Goal: Transaction & Acquisition: Subscribe to service/newsletter

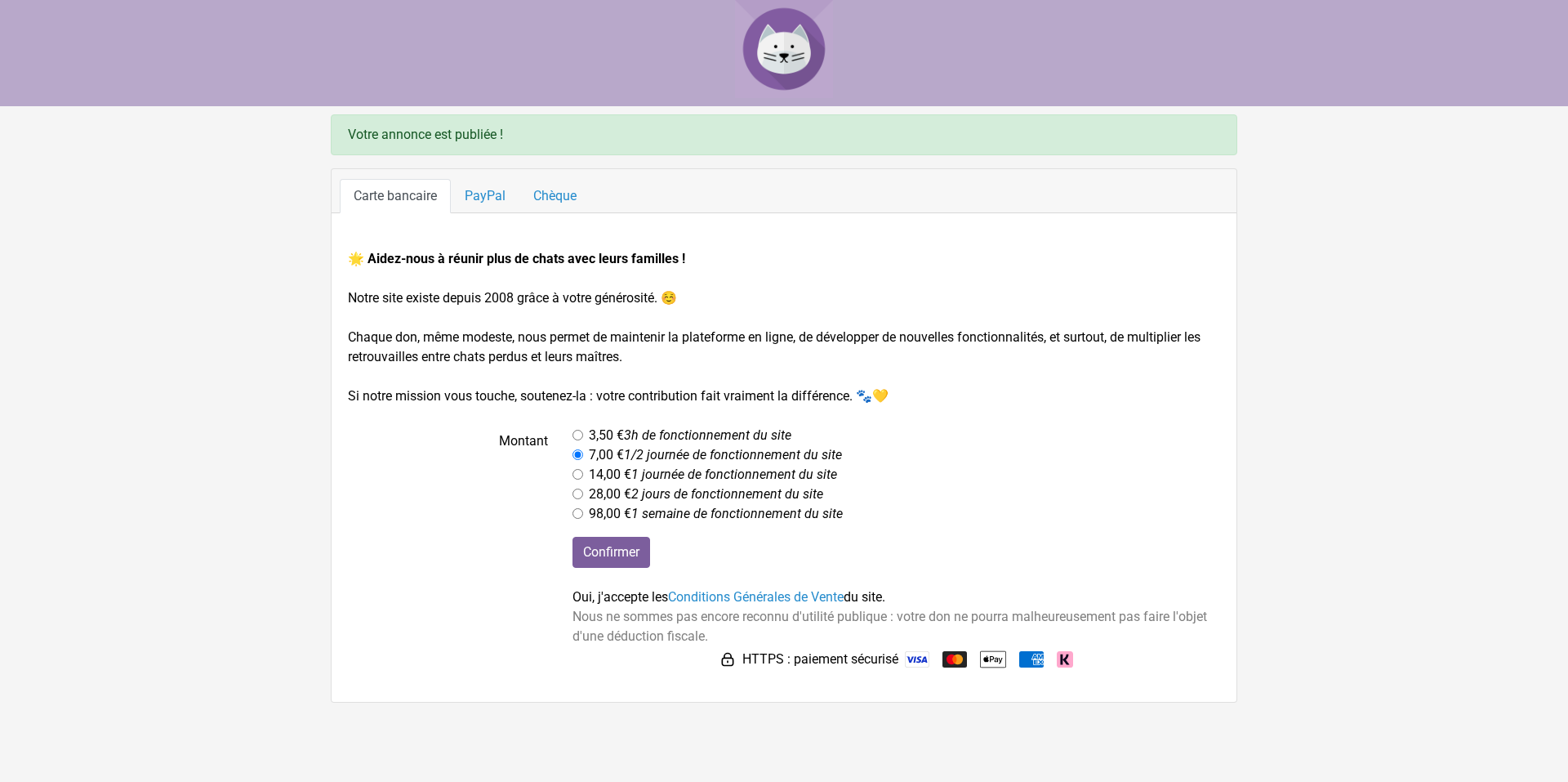
click at [408, 133] on div "Votre annonce est publiée !" at bounding box center [784, 135] width 907 height 41
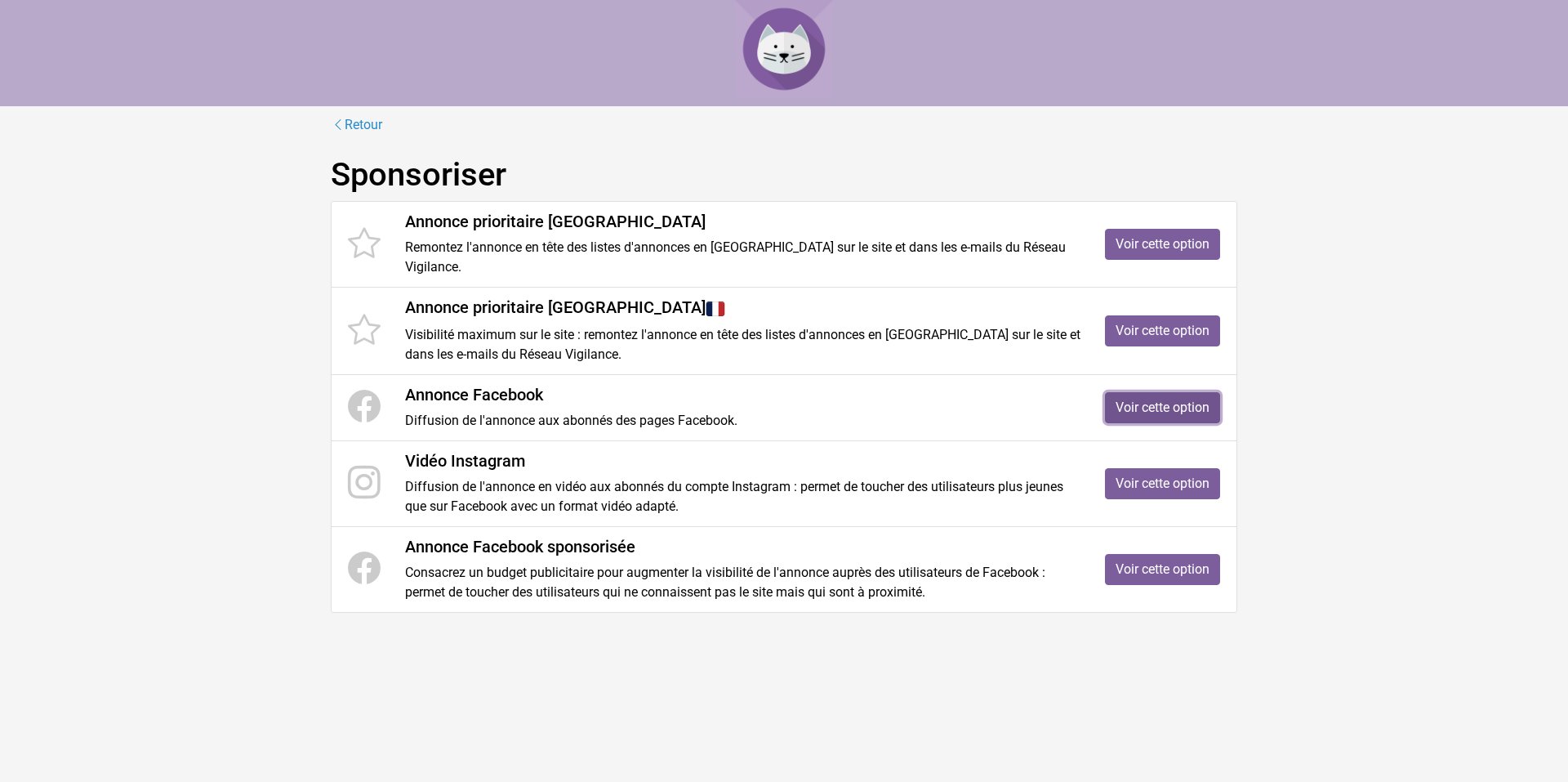
click at [1187, 392] on link "Voir cette option" at bounding box center [1162, 408] width 115 height 32
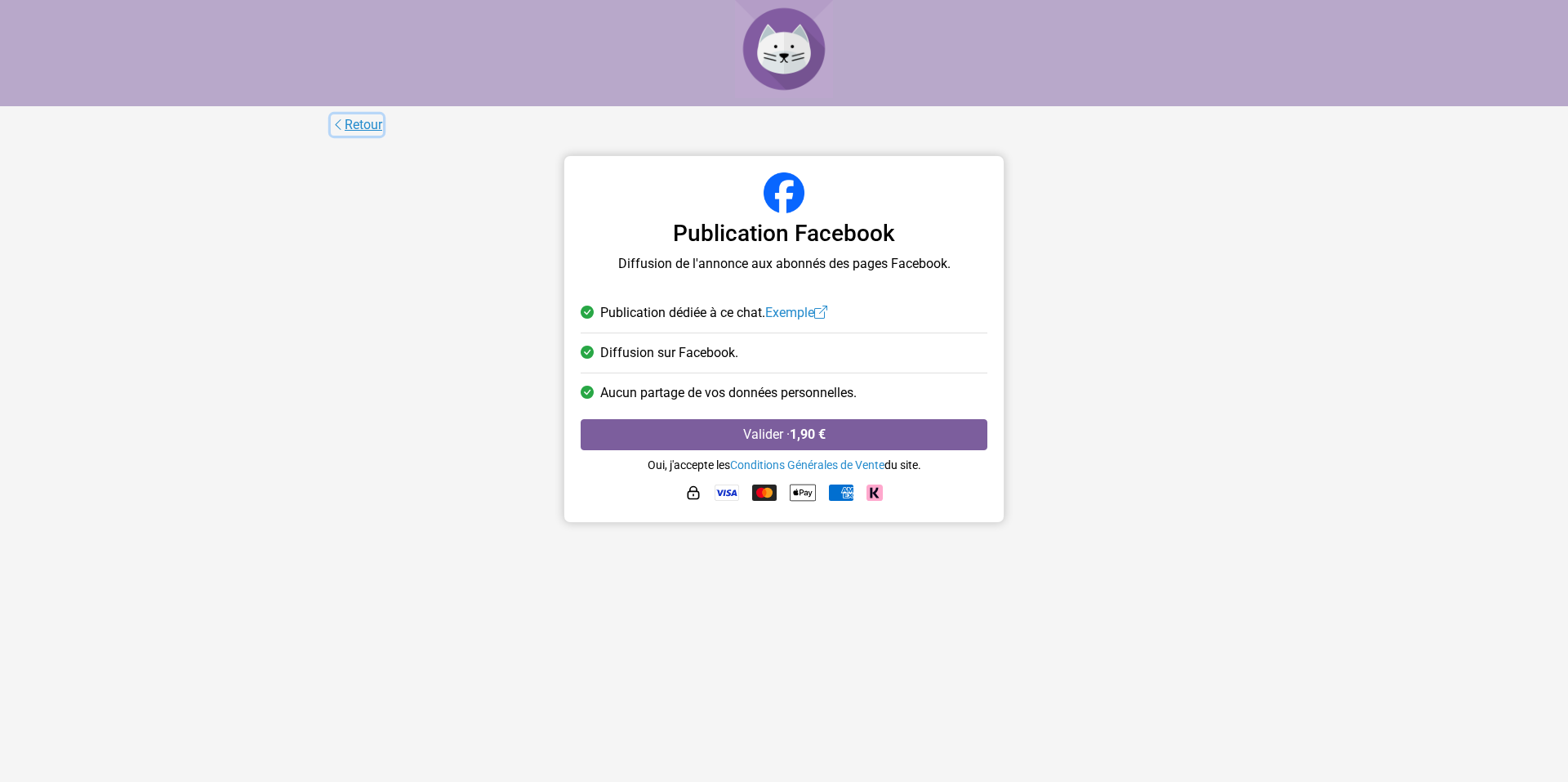
click at [342, 125] on link "Retour" at bounding box center [357, 125] width 52 height 21
